Goal: Find specific page/section: Find specific page/section

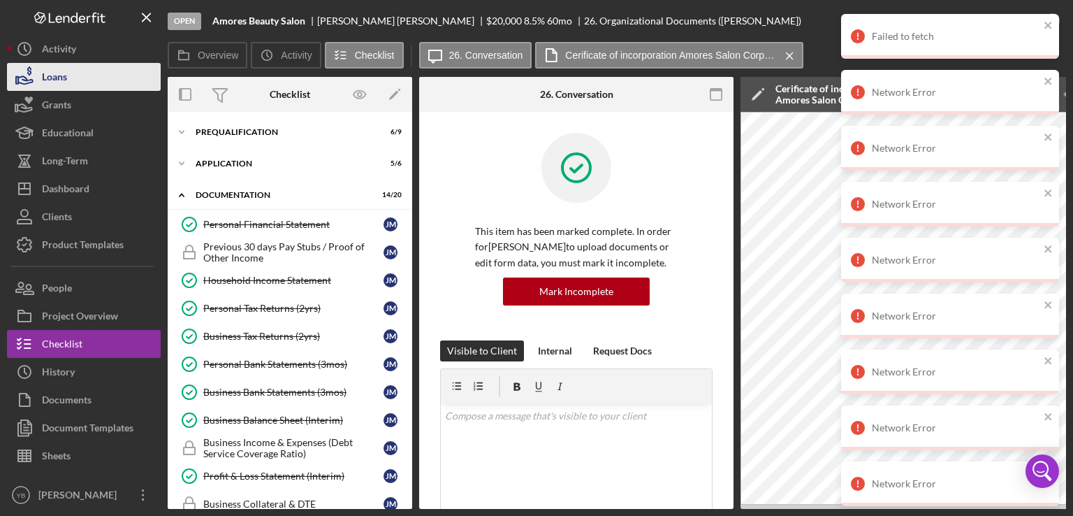
scroll to position [407, 0]
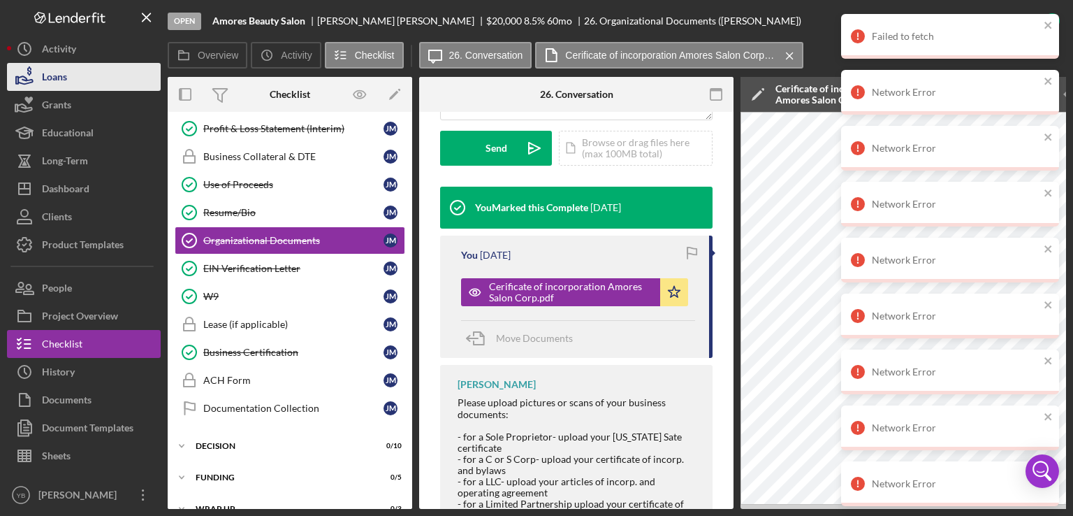
click at [96, 82] on button "Loans" at bounding box center [84, 77] width 154 height 28
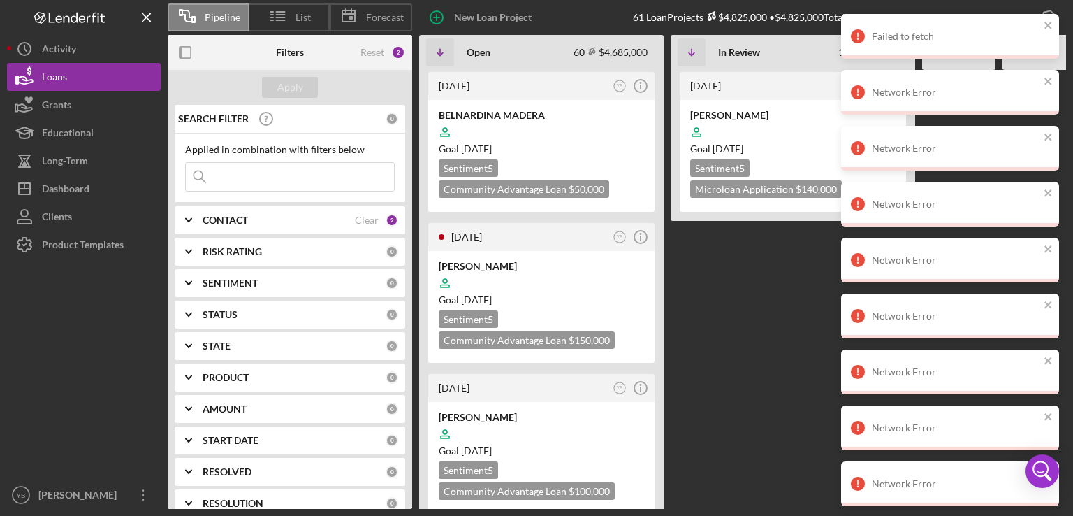
click at [723, 395] on Review "[DATE] SJ Icon/Info [PERSON_NAME] Goal [DATE] Sentiment 5 Microloan Application…" at bounding box center [793, 289] width 245 height 439
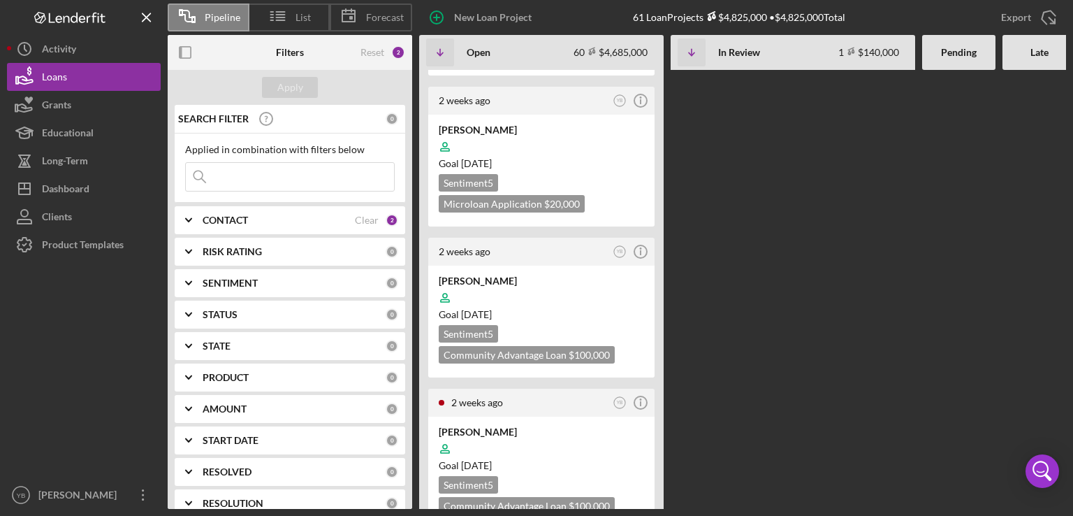
scroll to position [839, 0]
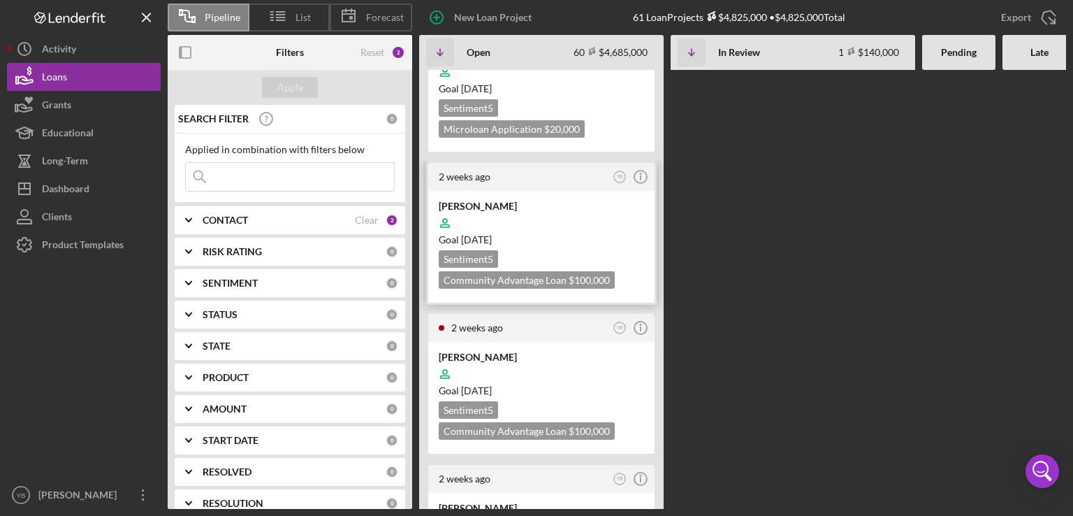
click at [598, 233] on div "Goal [DATE]" at bounding box center [541, 240] width 205 height 14
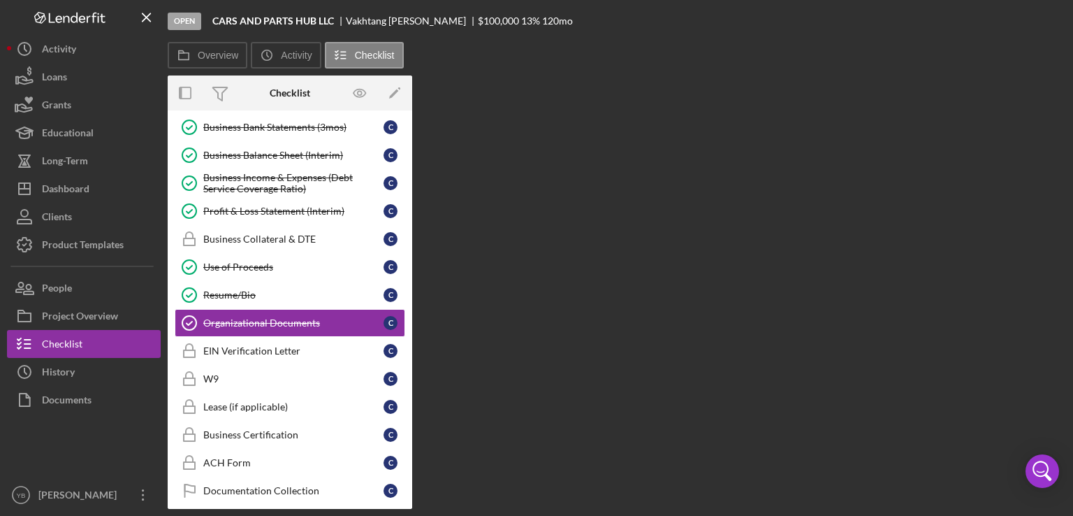
scroll to position [273, 0]
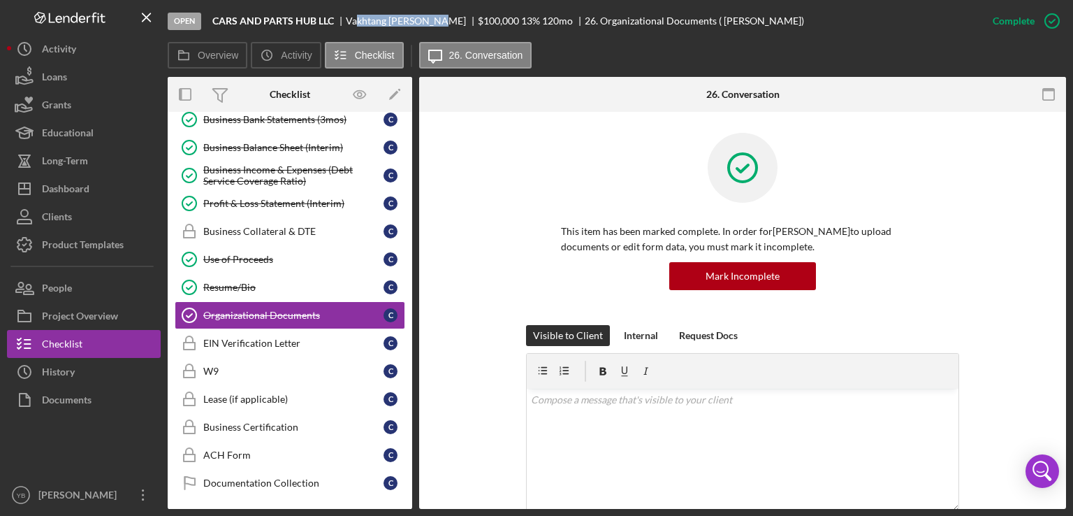
drag, startPoint x: 347, startPoint y: 20, endPoint x: 433, endPoint y: 15, distance: 86.8
click at [433, 15] on div "Open CARS AND PARTS HUB LLC [PERSON_NAME] $100,000 $100,000 13 % 120 mo 26. Org…" at bounding box center [573, 21] width 811 height 42
copy div "[PERSON_NAME]"
